Goal: Task Accomplishment & Management: Complete application form

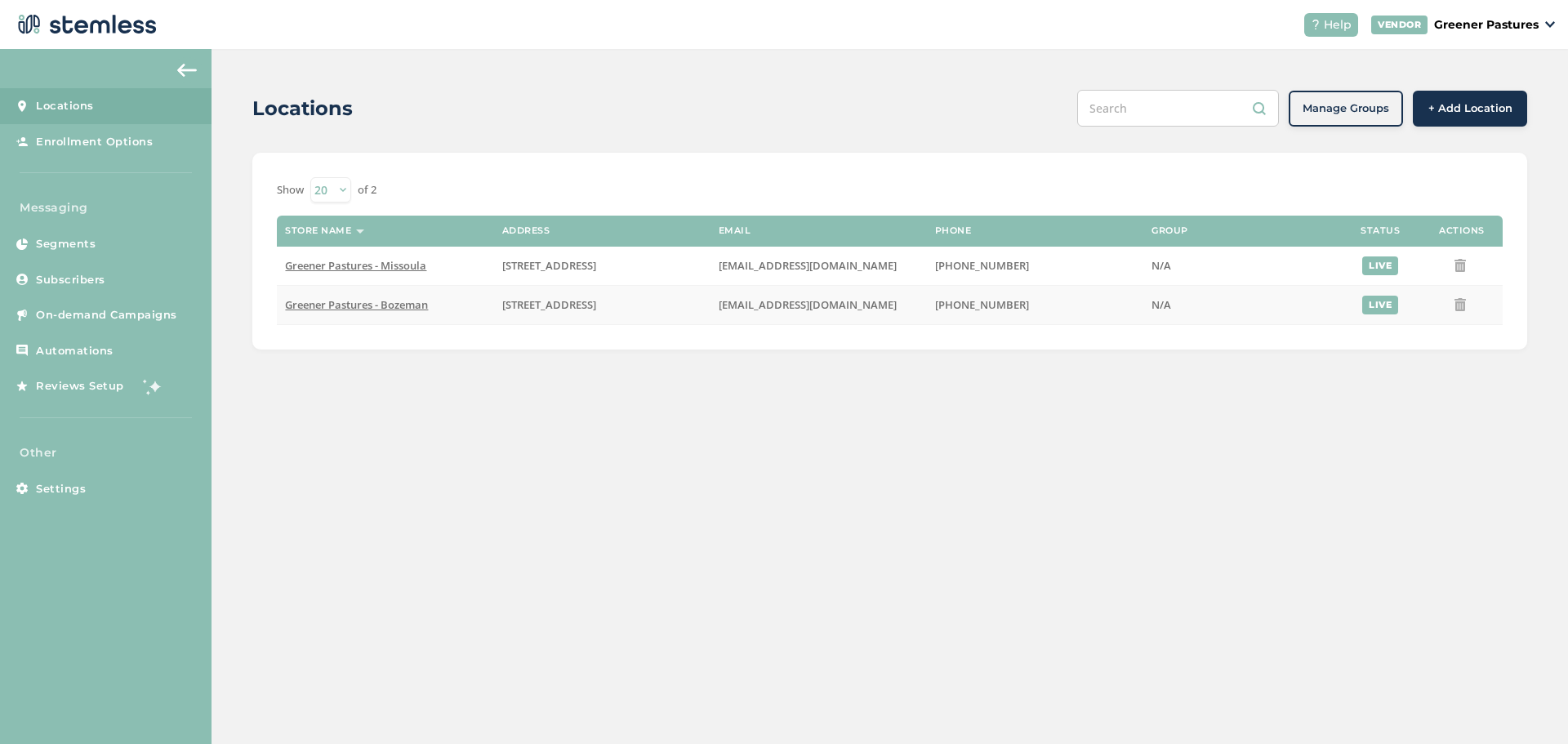
click at [321, 309] on span "Greener Pastures - Bozeman" at bounding box center [357, 303] width 143 height 14
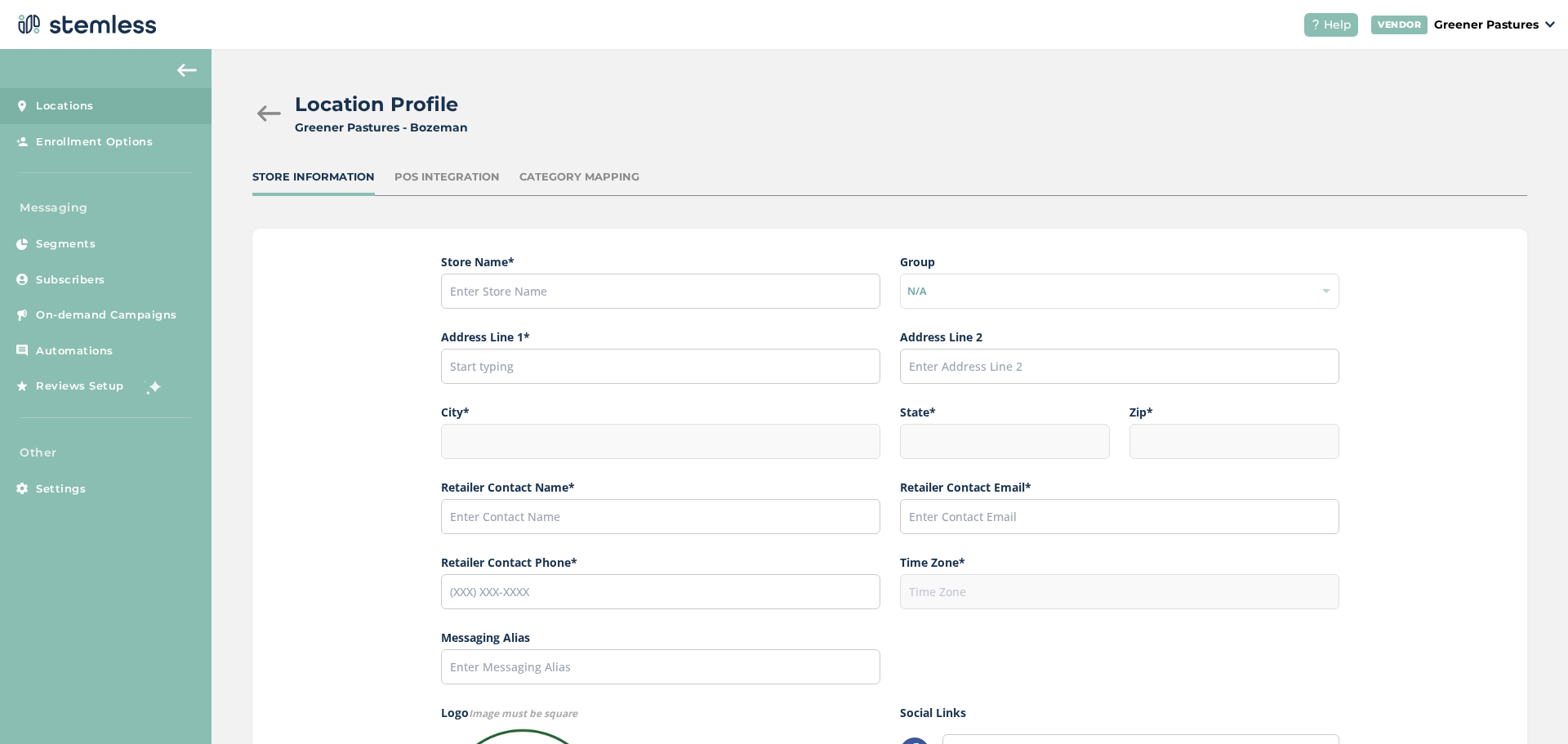
type input "Greener Pastures - Bozeman"
type input "[STREET_ADDRESS]"
type input "Bozeman"
type input "MT"
type input "59715"
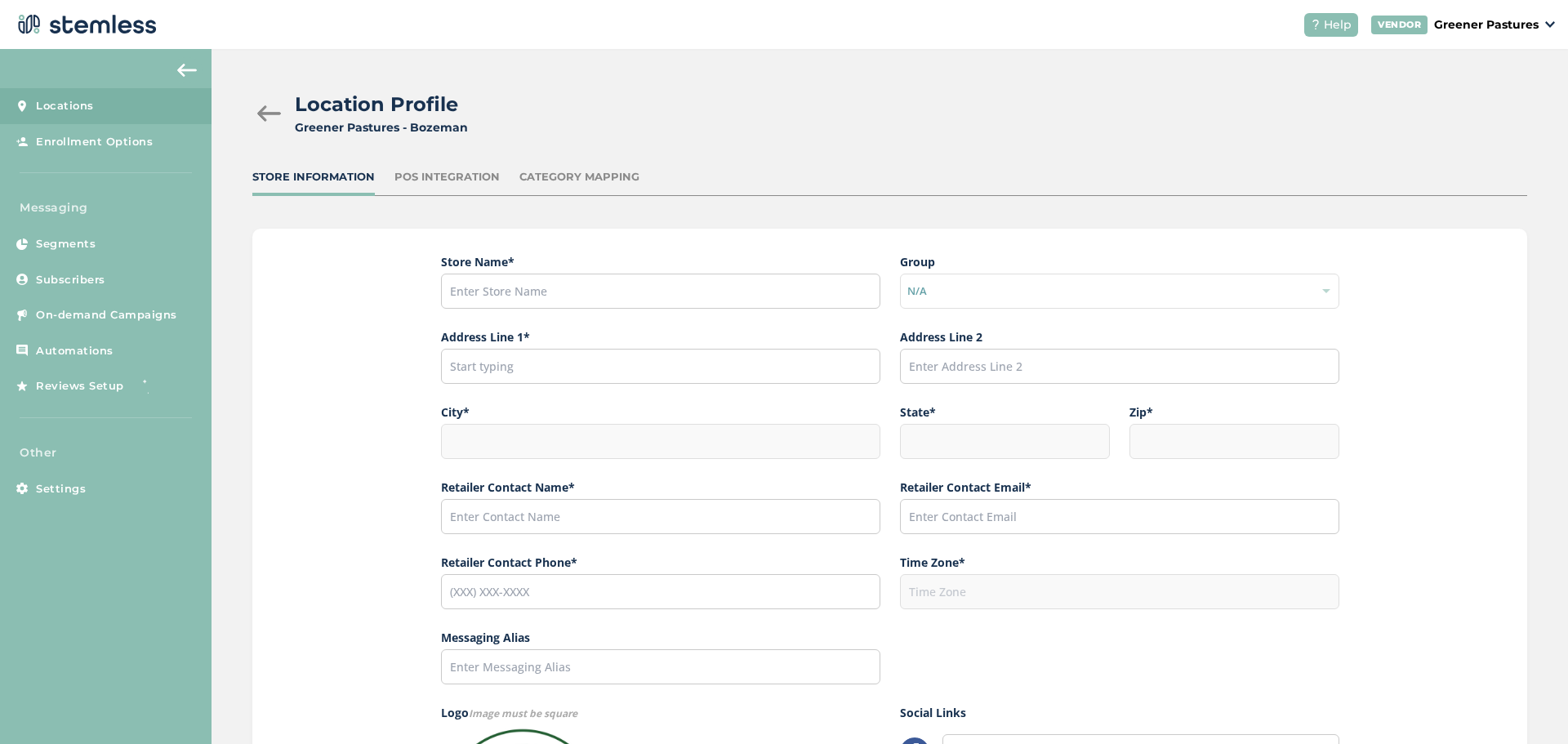
type input "[PERSON_NAME]"
type input "[EMAIL_ADDRESS][DOMAIN_NAME]"
type input "[PHONE_NUMBER]"
type input "America/[GEOGRAPHIC_DATA]"
click at [111, 128] on link "Enrollment Options" at bounding box center [106, 142] width 211 height 36
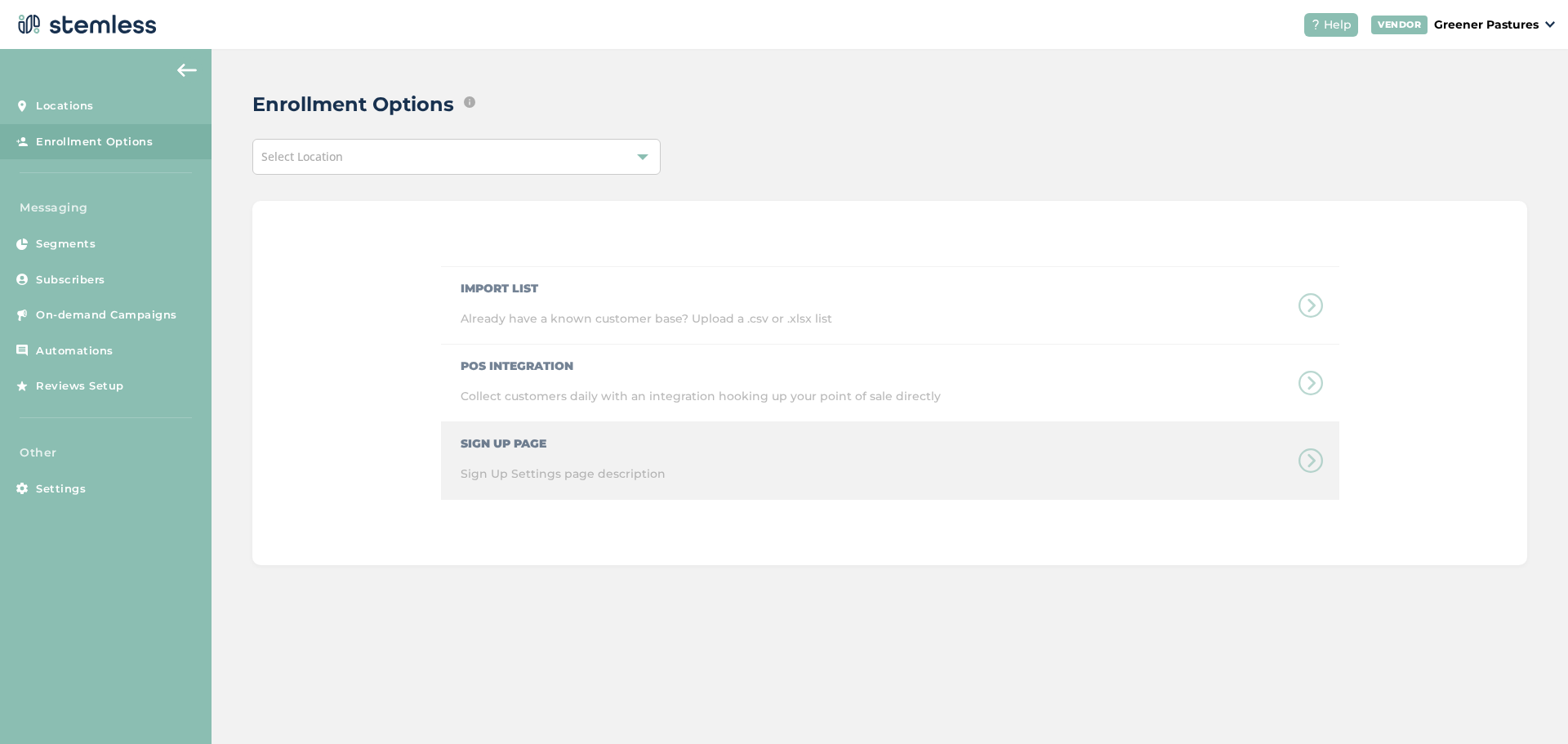
click at [510, 441] on div "Sign Up Page Sign Up Settings page description" at bounding box center [891, 461] width 898 height 78
click at [1325, 455] on div "Sign Up Page Sign Up Settings page description" at bounding box center [891, 461] width 898 height 78
click at [1305, 464] on div "Sign Up Page Sign Up Settings page description" at bounding box center [891, 461] width 898 height 78
click at [1306, 461] on div "Sign Up Page Sign Up Settings page description" at bounding box center [891, 461] width 898 height 78
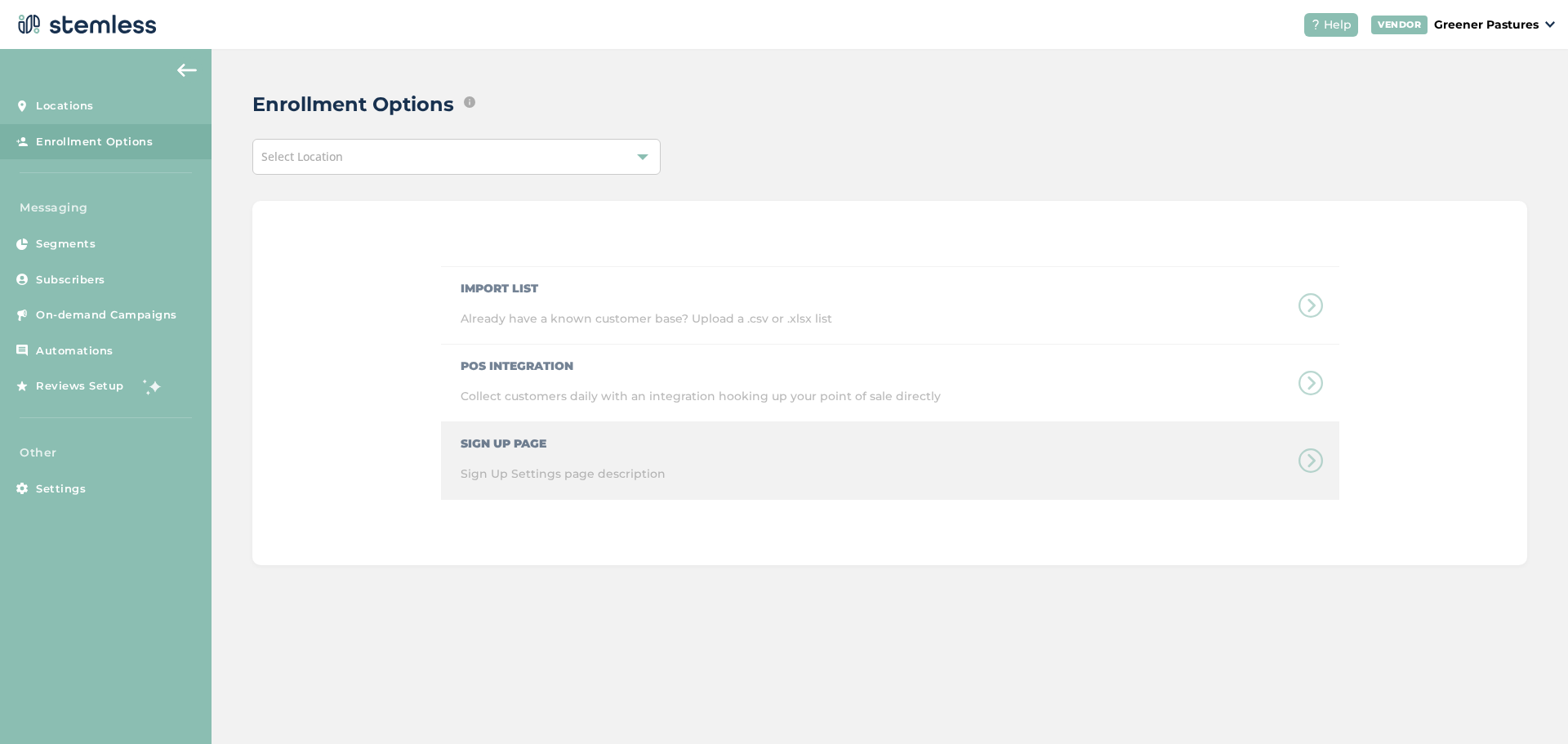
click at [535, 439] on div "Sign Up Page Sign Up Settings page description" at bounding box center [891, 461] width 898 height 78
click at [1296, 460] on div "Sign Up Page Sign Up Settings page description" at bounding box center [891, 461] width 898 height 78
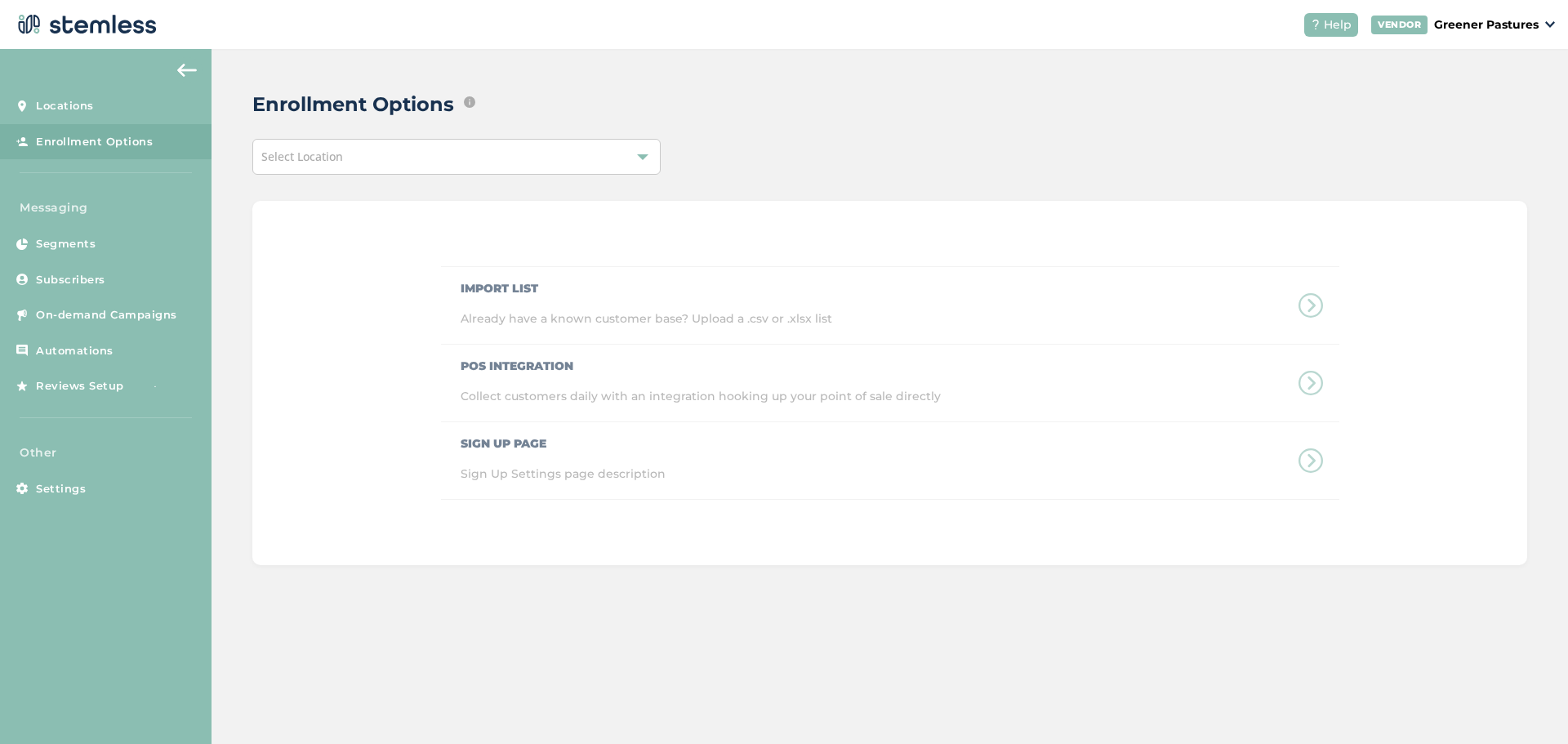
click at [307, 159] on span "Select Location" at bounding box center [303, 156] width 82 height 15
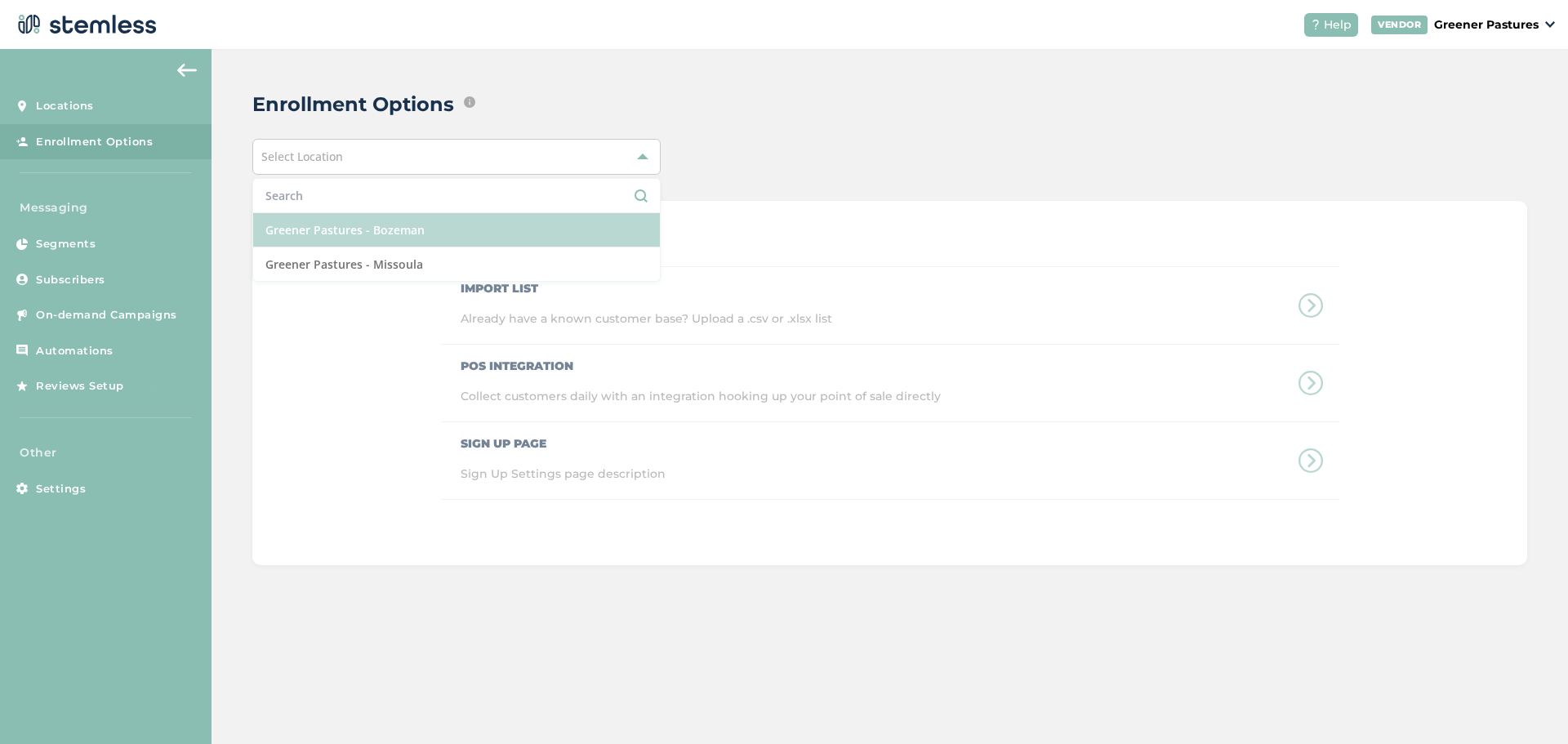
click at [313, 234] on li "Greener Pastures - Bozeman" at bounding box center [457, 230] width 407 height 34
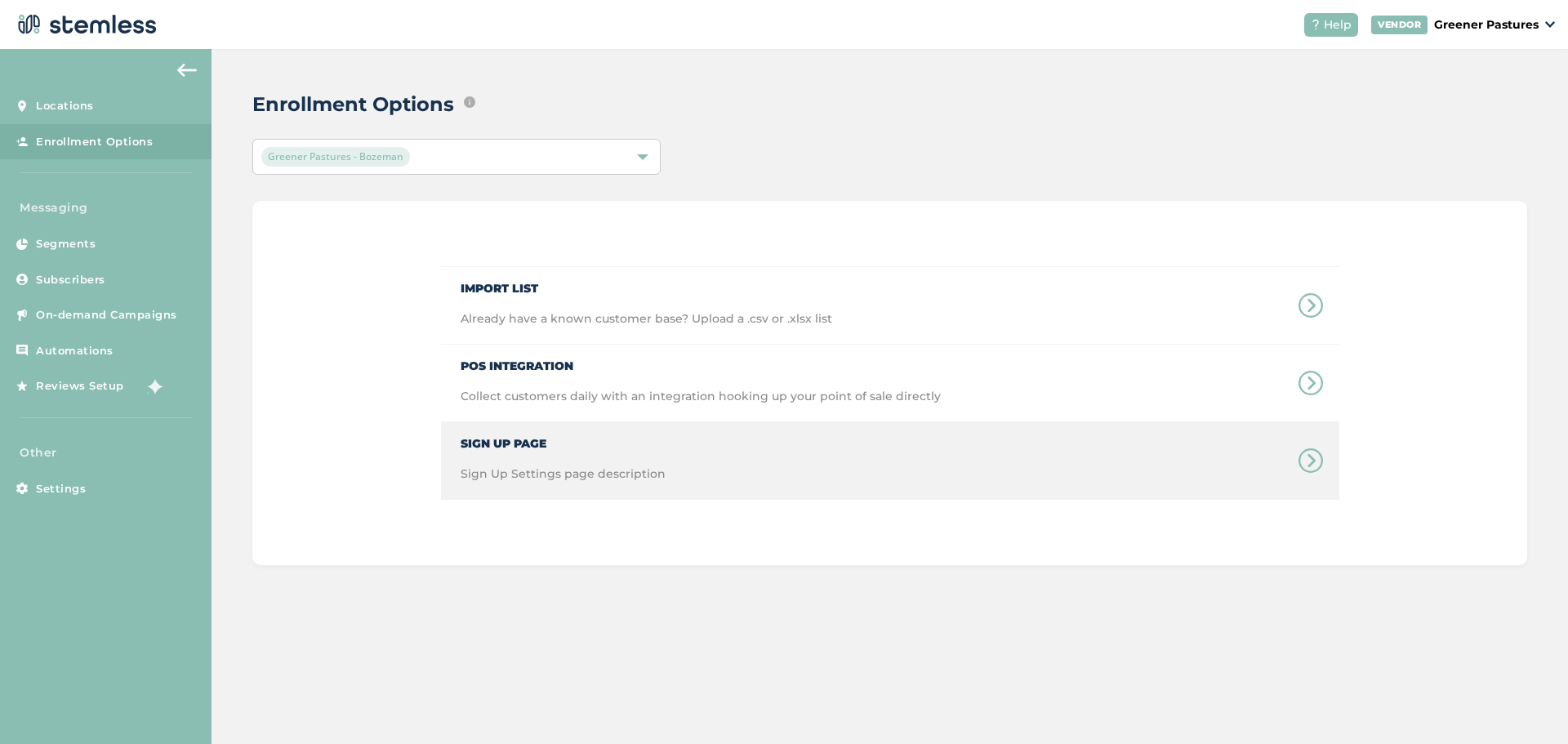
click at [1290, 459] on div "Sign Up Page Sign Up Settings page description" at bounding box center [891, 460] width 898 height 77
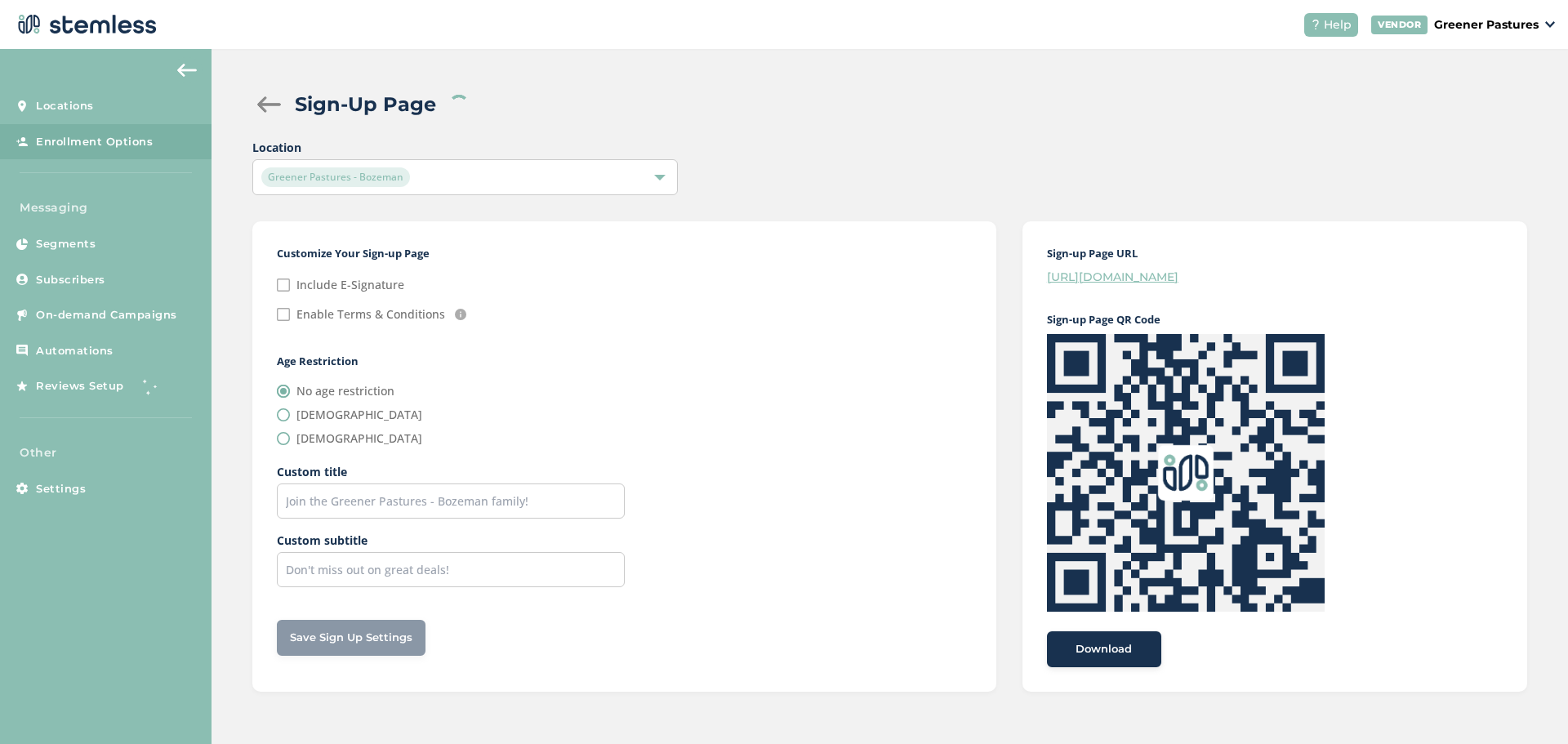
checkbox input "false"
click at [1193, 396] on img at bounding box center [1186, 473] width 278 height 278
click at [1083, 660] on button "Download" at bounding box center [1105, 650] width 114 height 36
click at [1226, 149] on div "Location Greener Pastures - [GEOGRAPHIC_DATA]" at bounding box center [890, 166] width 1275 height 56
